Goal: Information Seeking & Learning: Learn about a topic

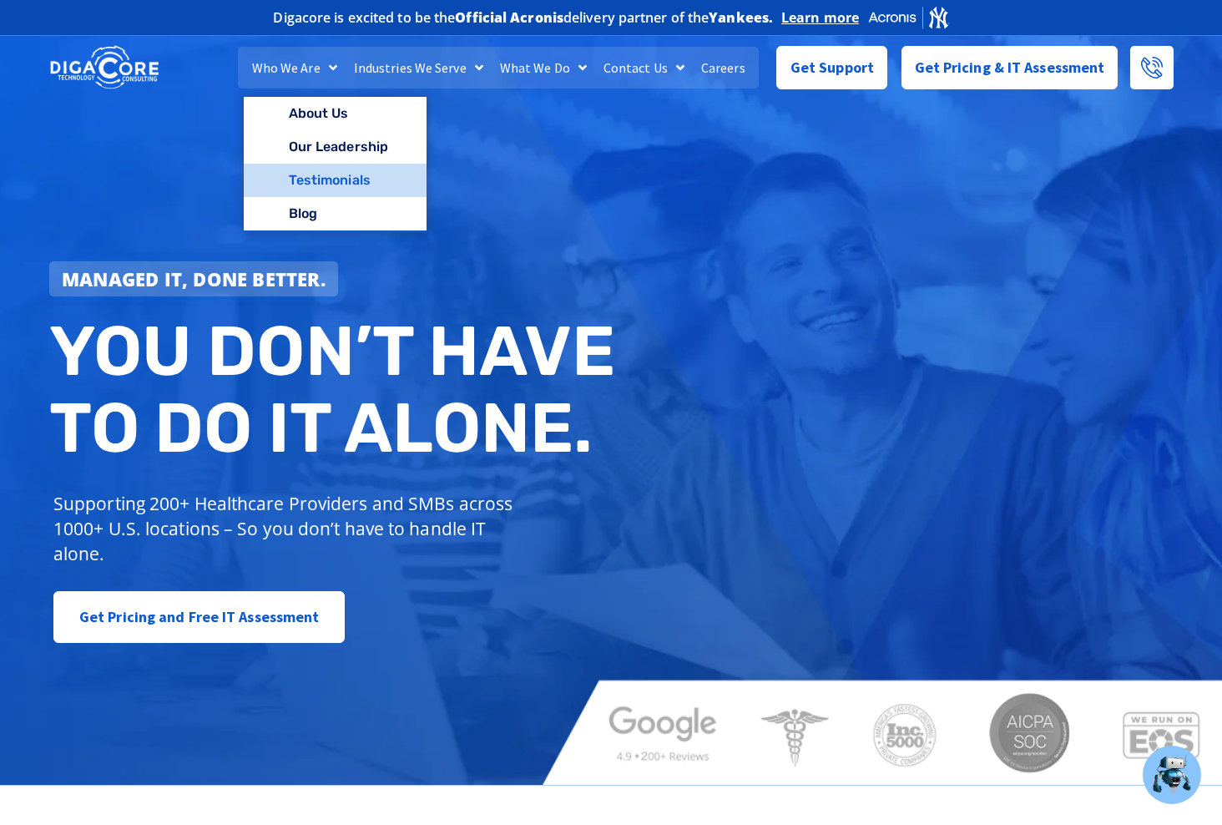
click at [312, 177] on link "Testimonials" at bounding box center [335, 180] width 183 height 33
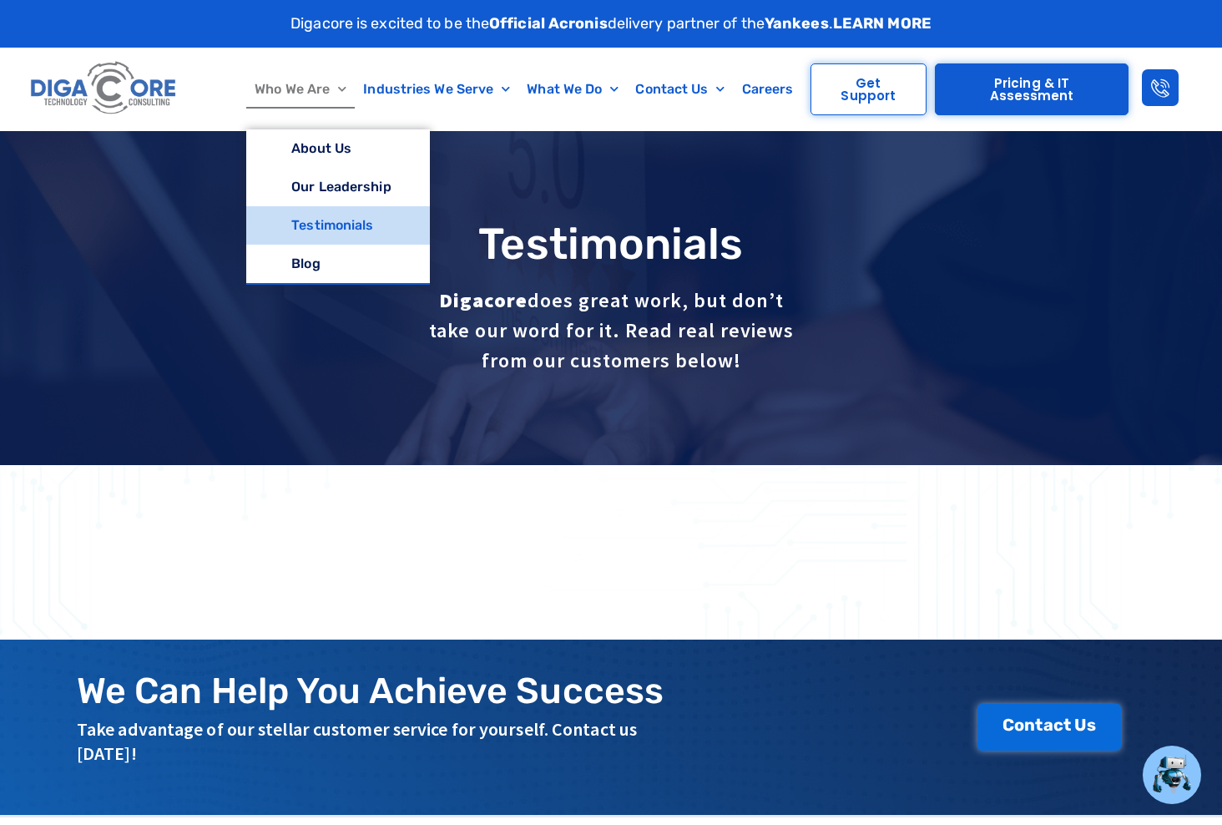
click at [311, 92] on link "Who We Are" at bounding box center [300, 89] width 108 height 38
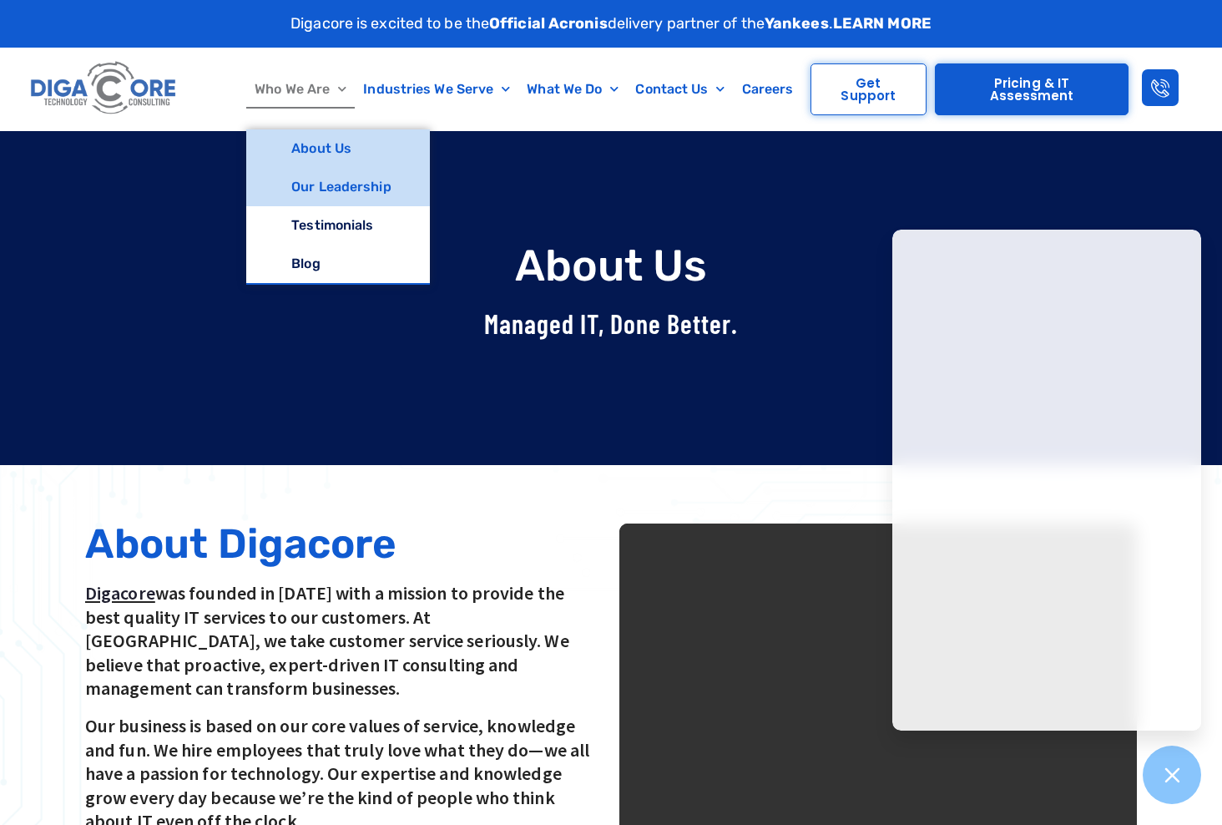
click at [341, 189] on link "Our Leadership" at bounding box center [337, 187] width 183 height 38
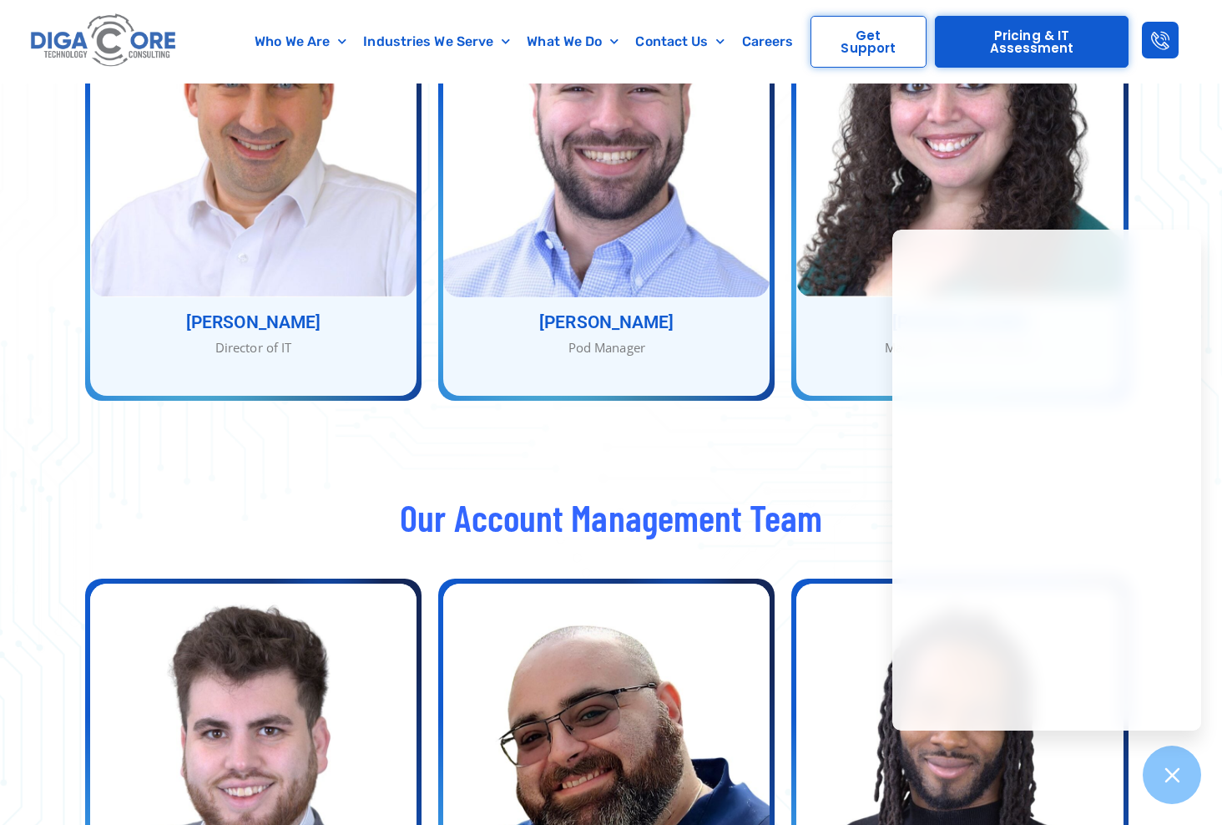
scroll to position [1920, 0]
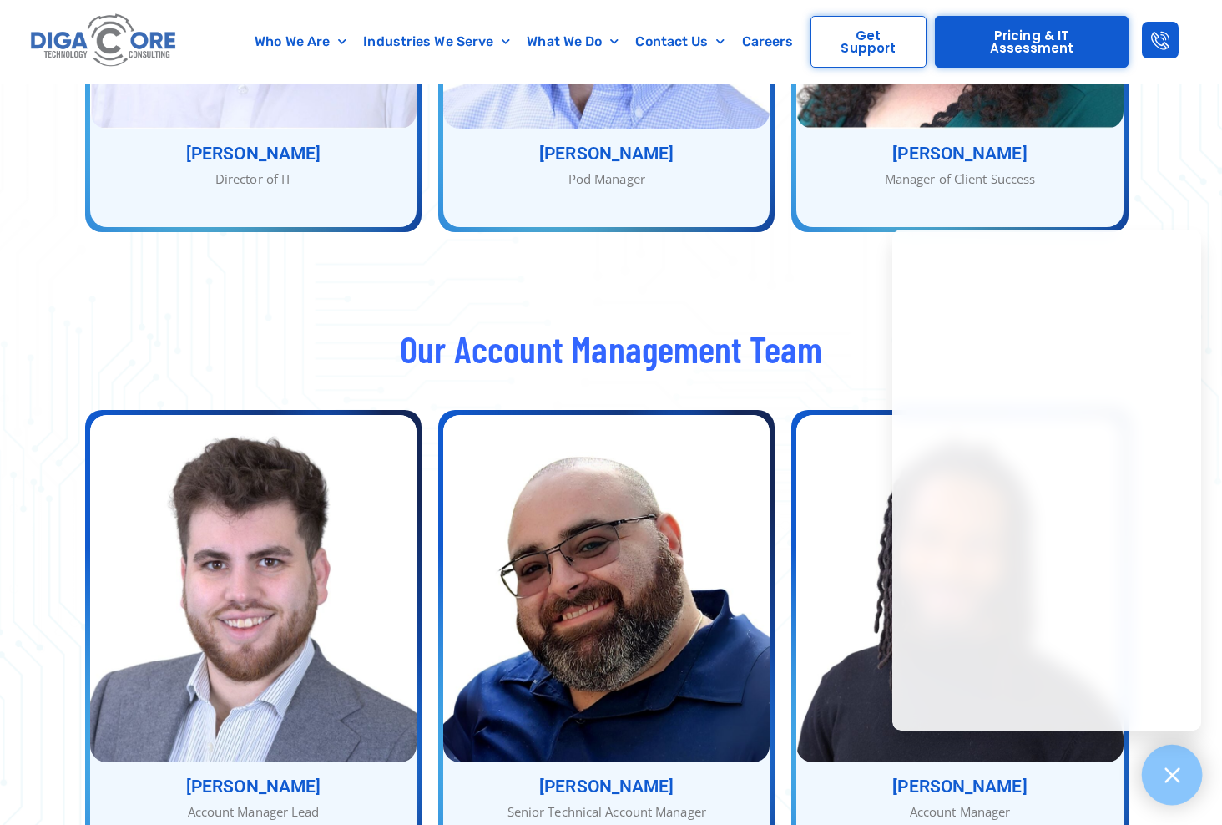
click at [1187, 766] on div at bounding box center [1172, 774] width 61 height 61
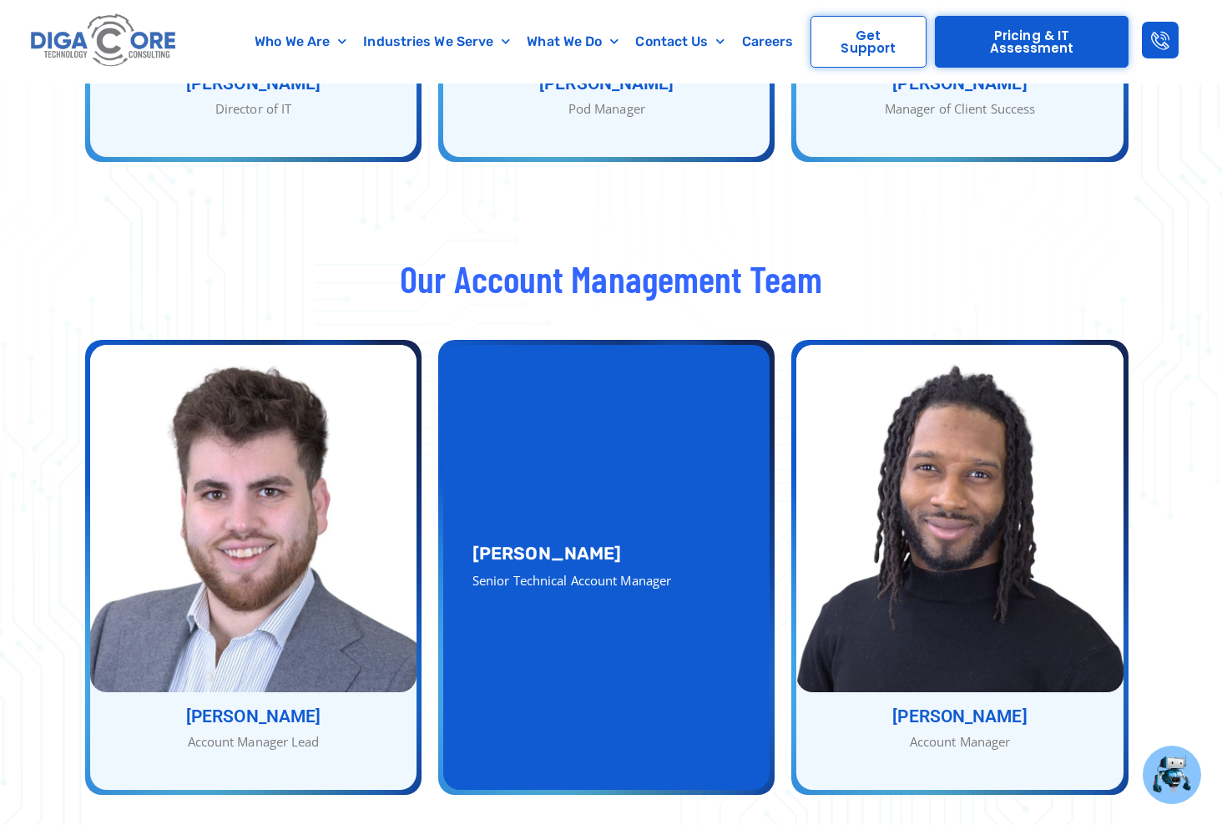
scroll to position [2086, 0]
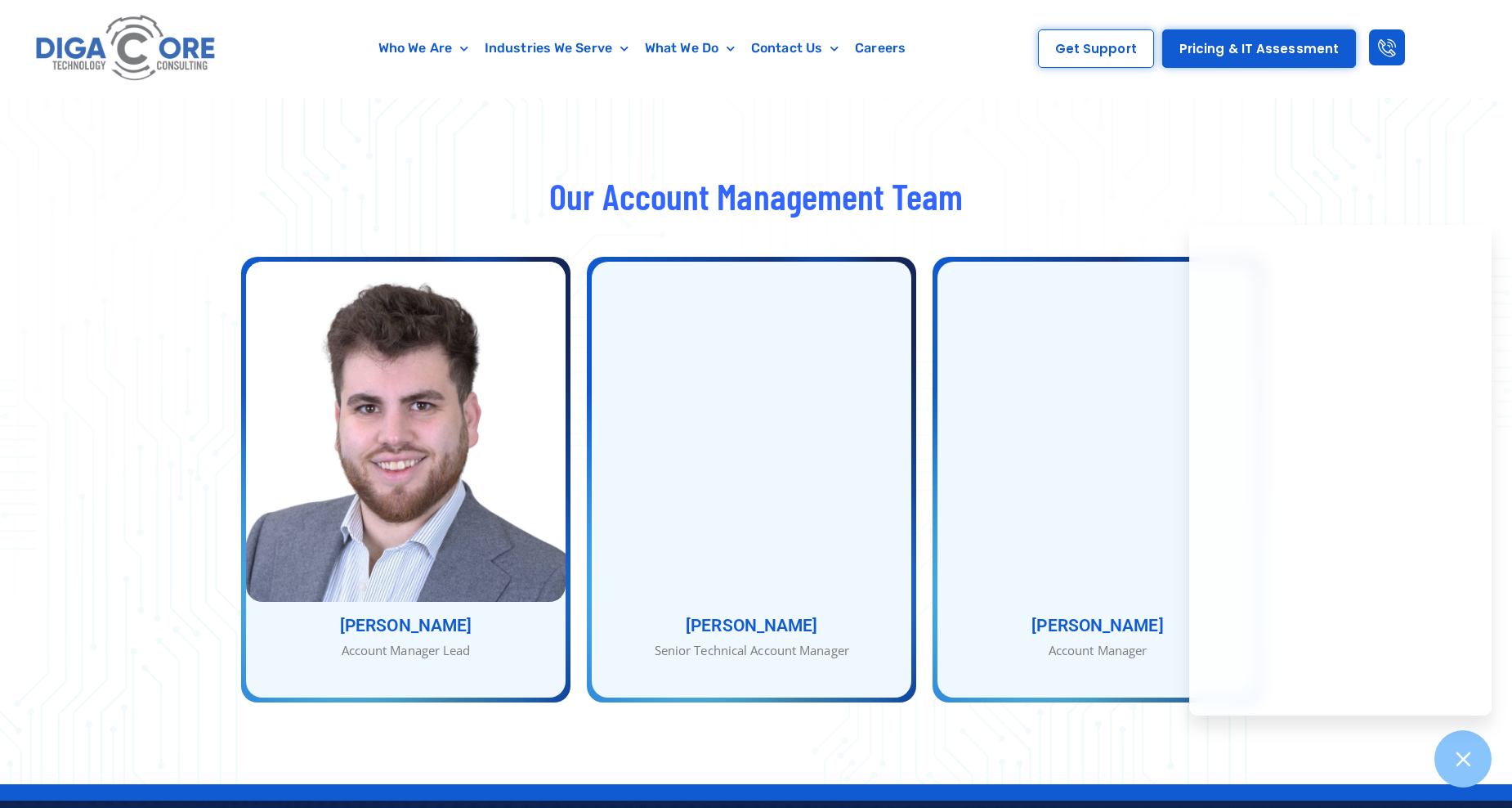
scroll to position [2043, 0]
